Goal: Transaction & Acquisition: Book appointment/travel/reservation

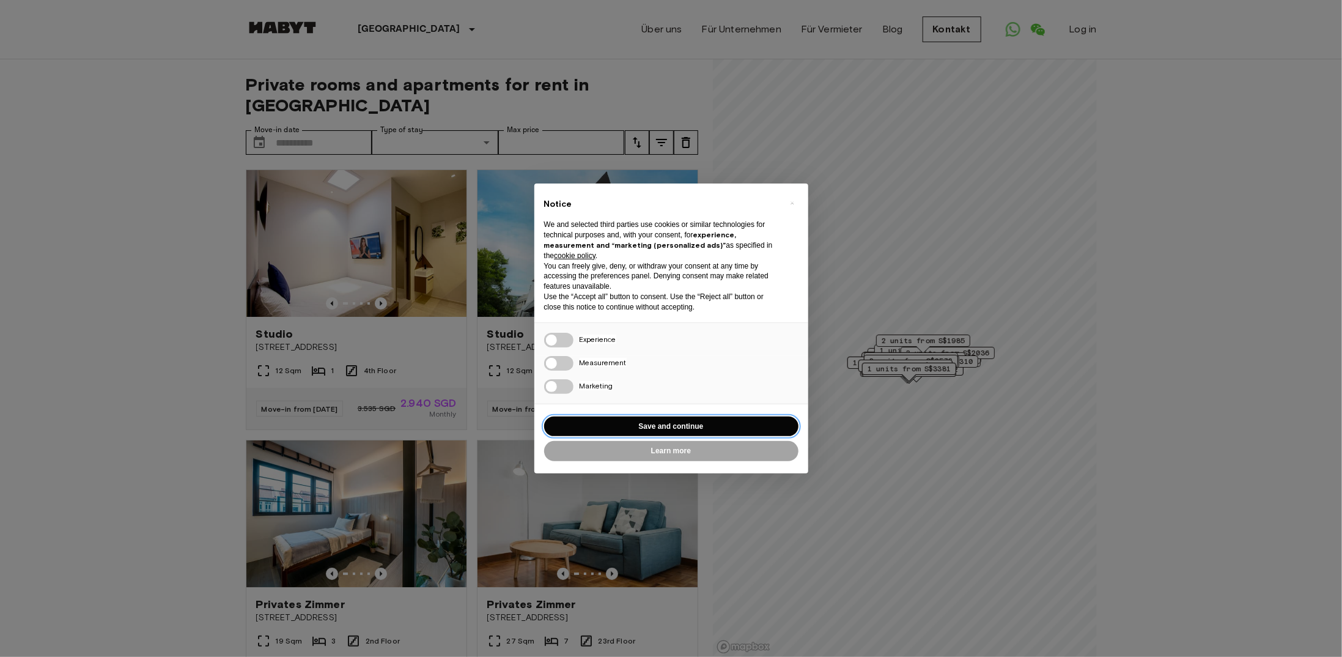
click at [647, 423] on button "Save and continue" at bounding box center [671, 426] width 254 height 20
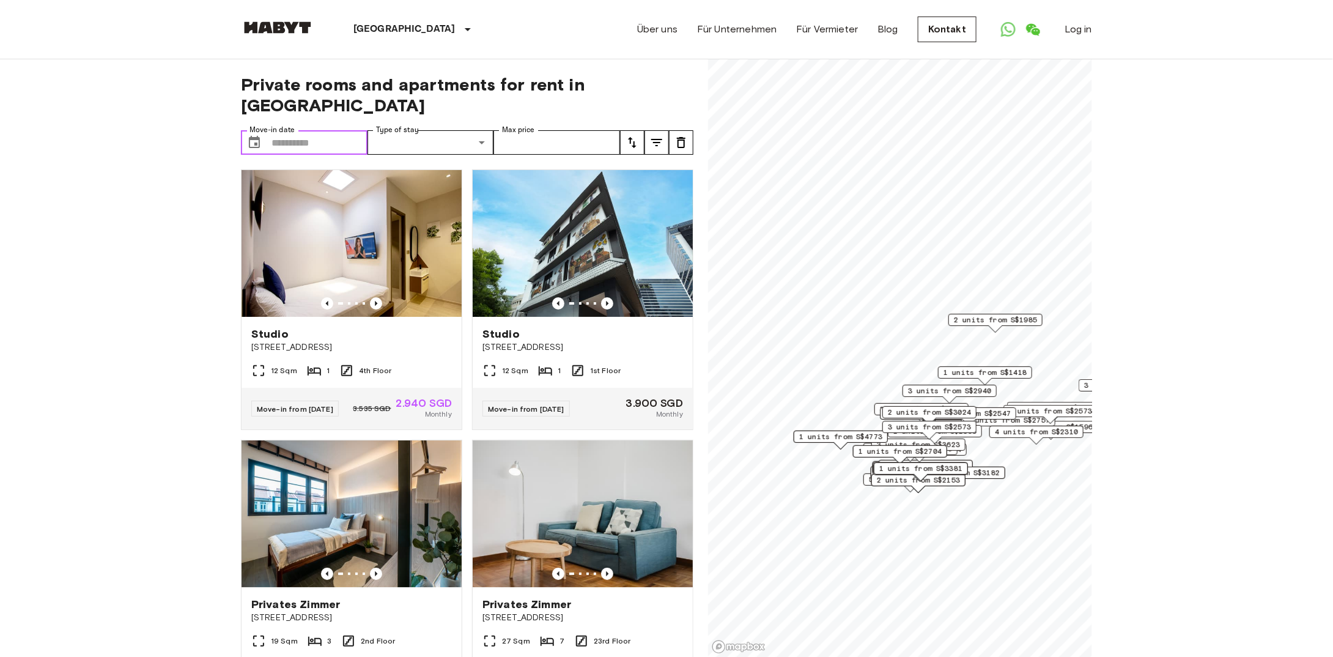
click at [293, 125] on label "Move-in date" at bounding box center [271, 130] width 45 height 10
click at [293, 130] on input "Move-in date" at bounding box center [319, 142] width 96 height 24
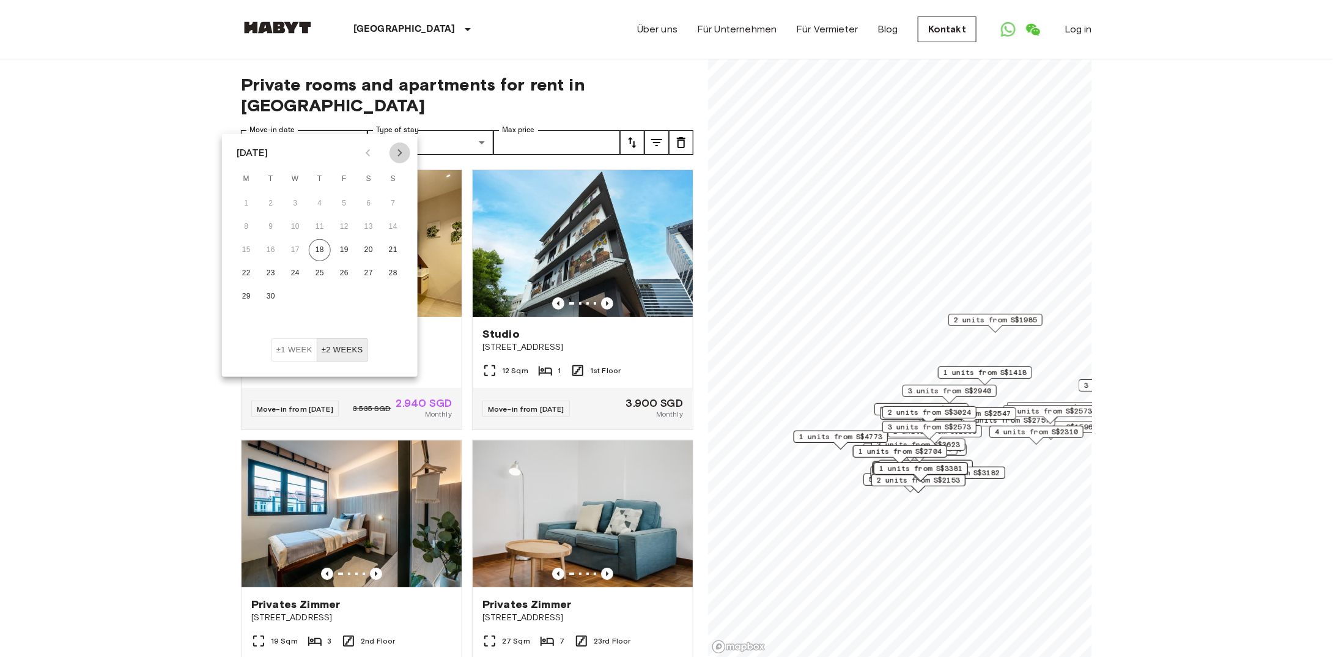
click at [404, 151] on icon "Next month" at bounding box center [400, 153] width 15 height 15
click at [403, 151] on icon "Next month" at bounding box center [400, 153] width 15 height 15
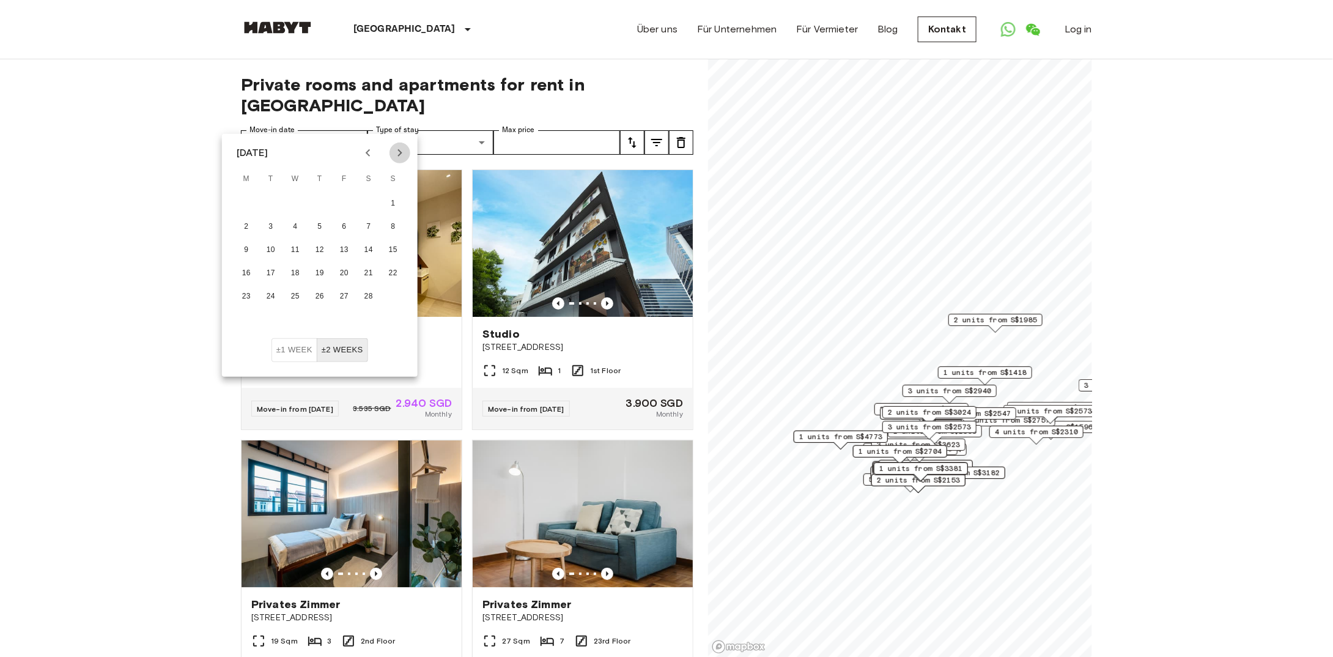
click at [403, 151] on icon "Next month" at bounding box center [400, 153] width 15 height 15
click at [321, 298] on button "26" at bounding box center [320, 297] width 22 height 22
type input "**********"
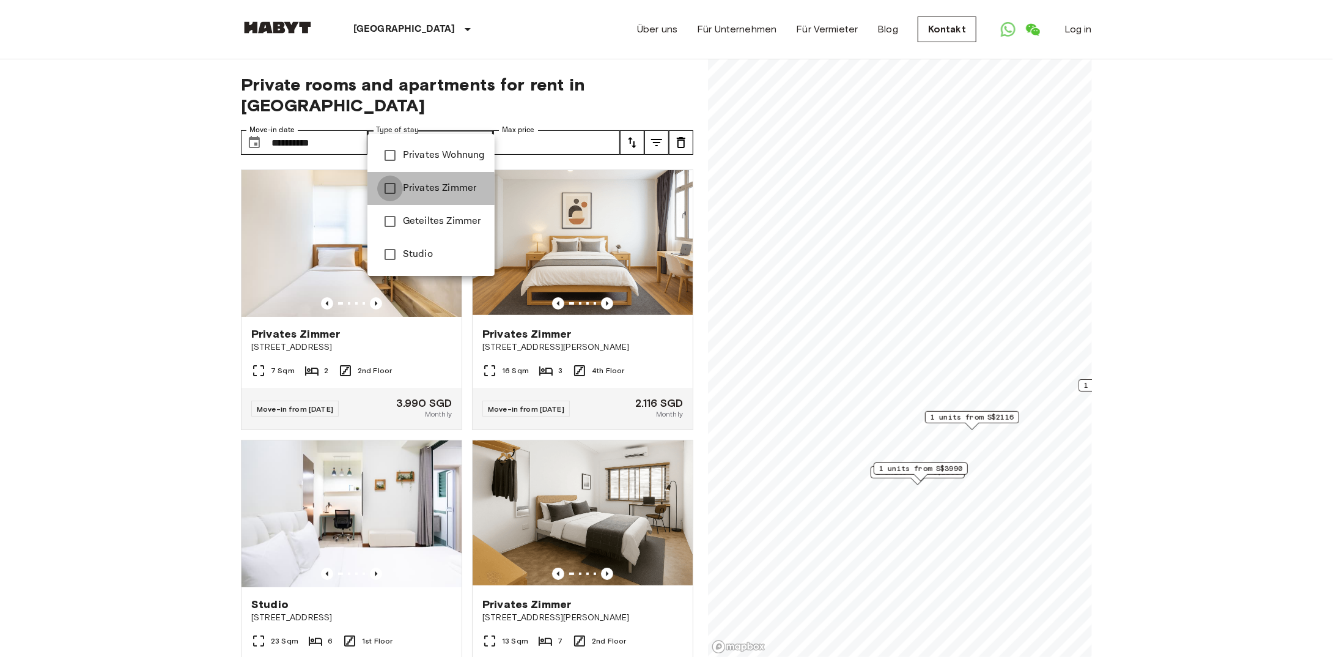
type input "**********"
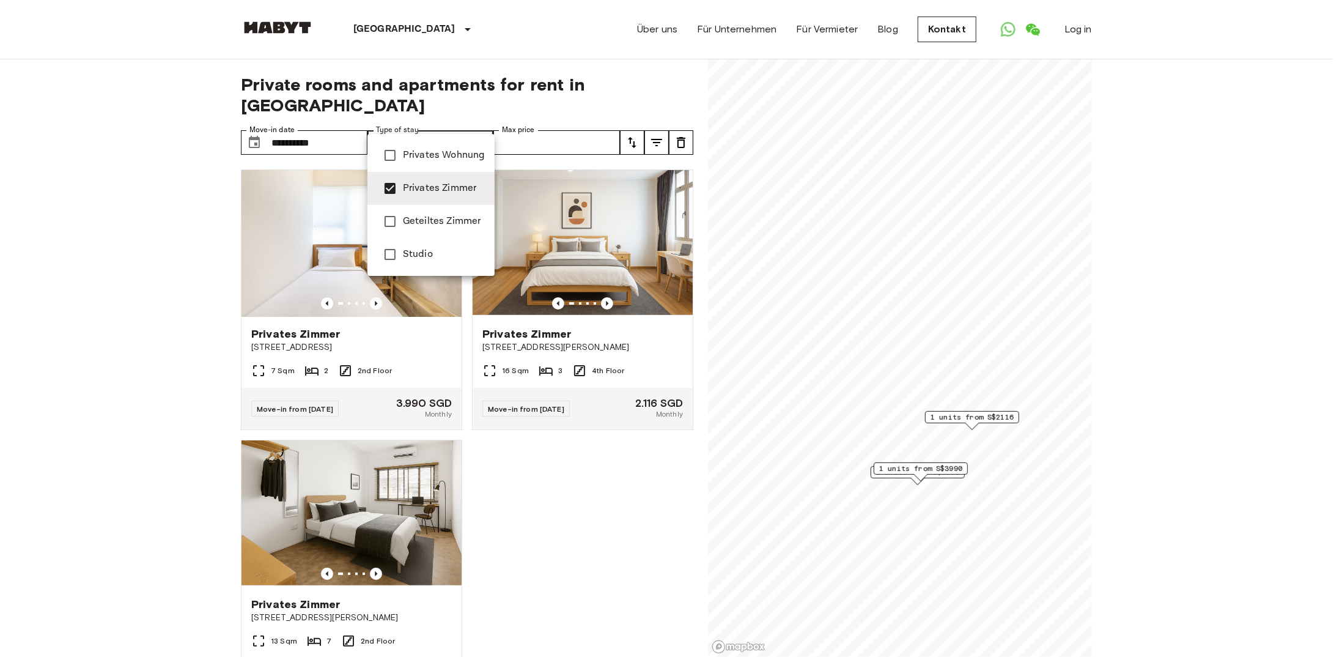
click at [564, 122] on div at bounding box center [671, 328] width 1342 height 657
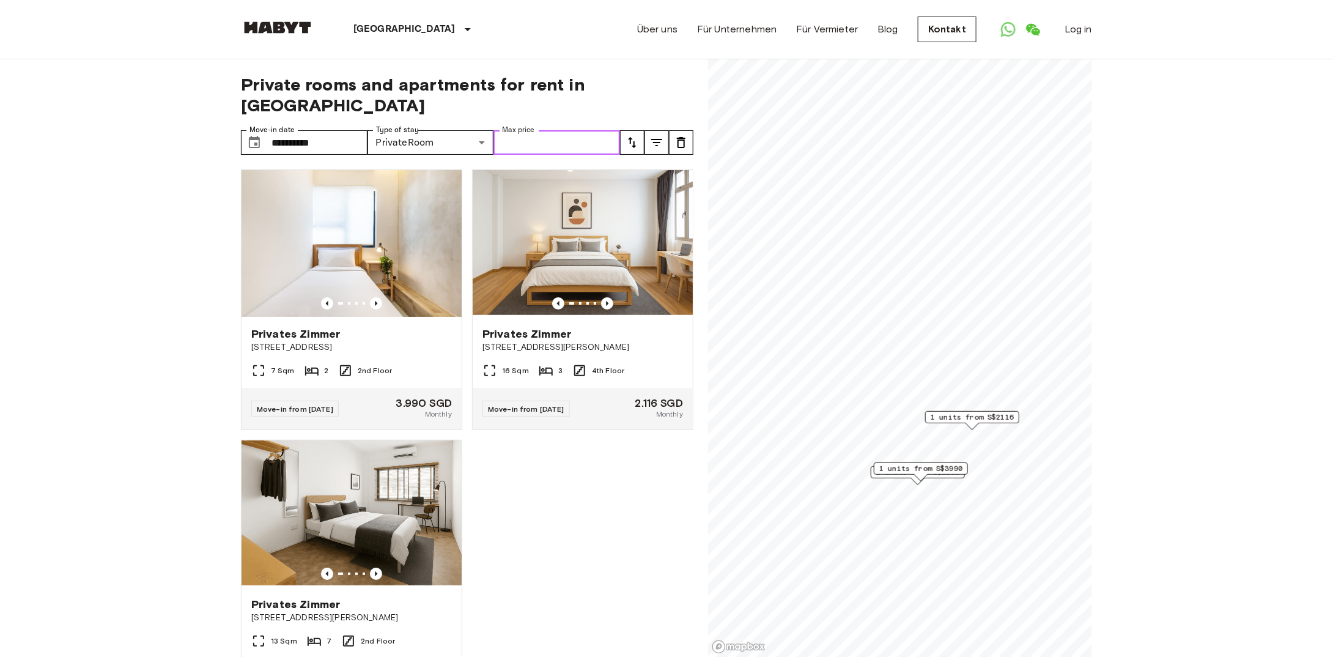
click at [564, 130] on input "Max price" at bounding box center [556, 142] width 127 height 24
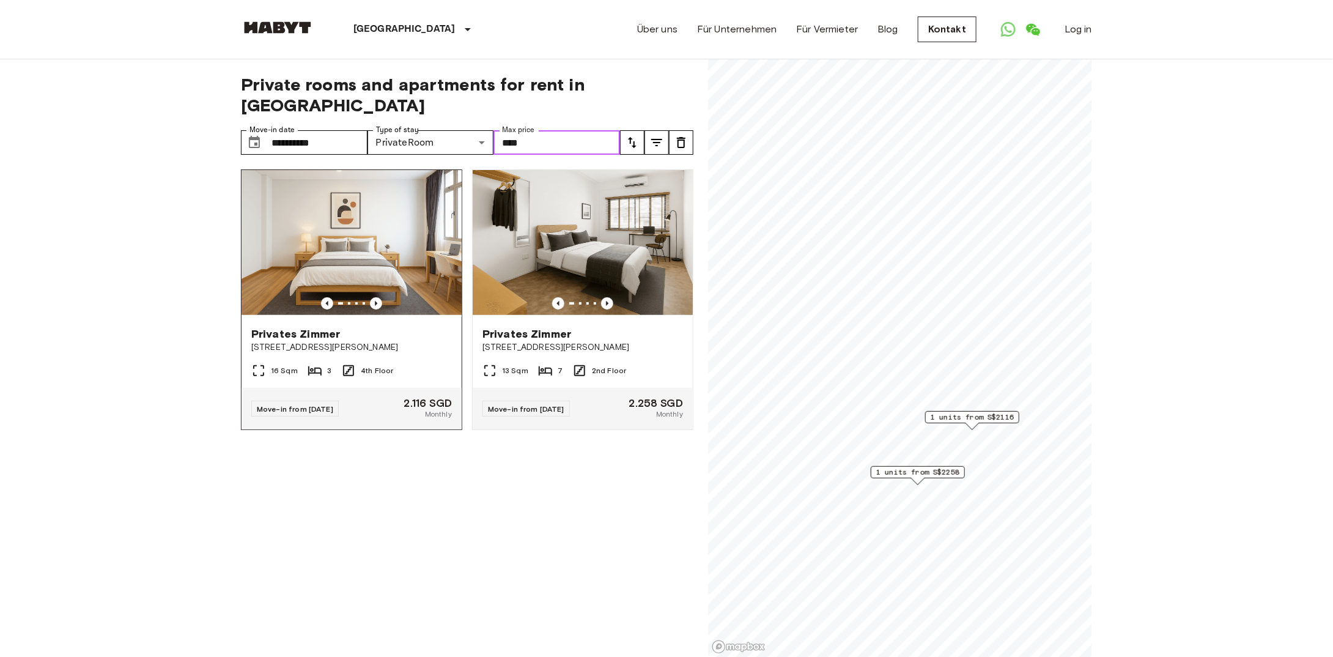
click at [322, 227] on img at bounding box center [352, 243] width 220 height 147
type input "****"
click at [582, 235] on img at bounding box center [583, 243] width 220 height 147
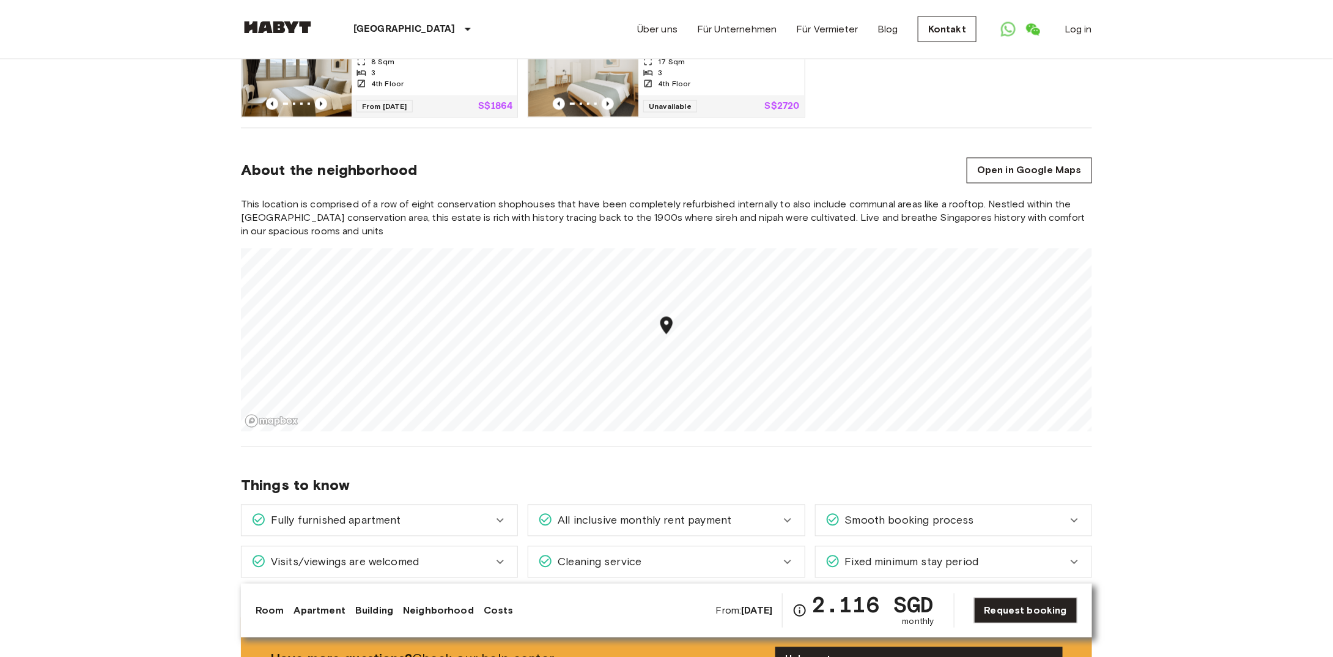
scroll to position [1101, 0]
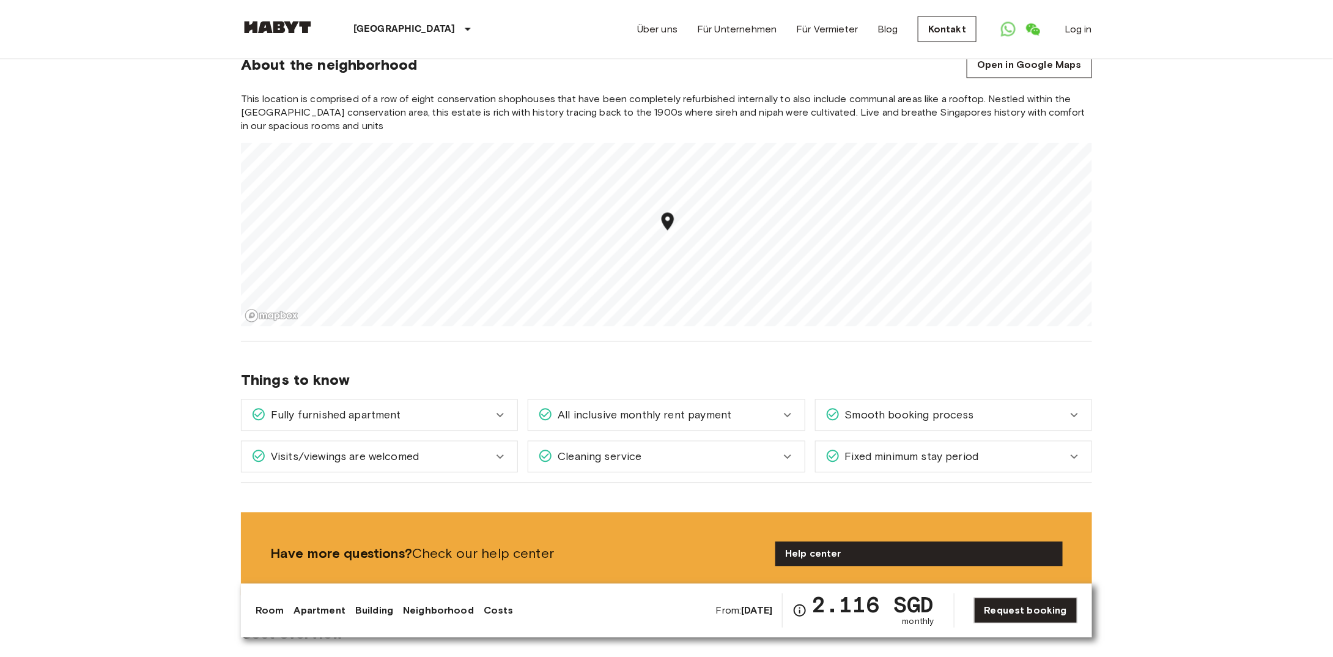
click at [928, 441] on div "Fixed minimum stay period" at bounding box center [954, 456] width 276 height 31
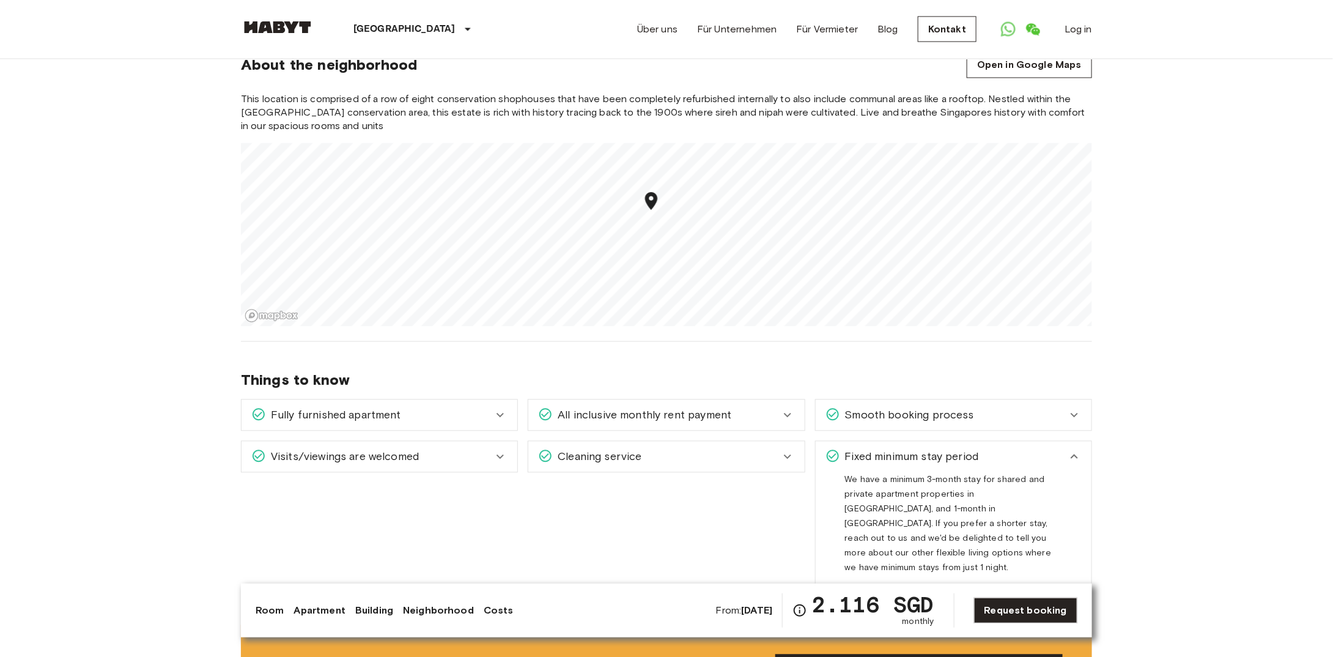
click at [666, 98] on div "This location is comprised of a row of eight conservation shophouses that have …" at bounding box center [666, 210] width 851 height 234
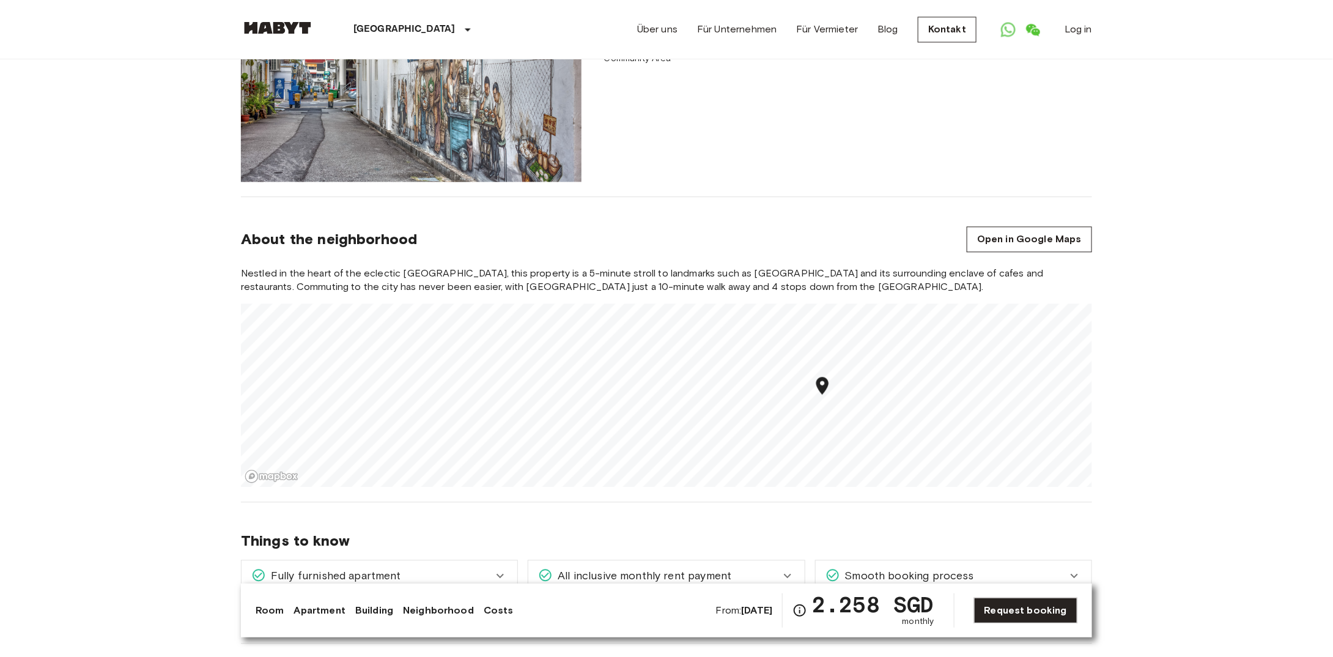
scroll to position [1284, 0]
